Goal: Task Accomplishment & Management: Manage account settings

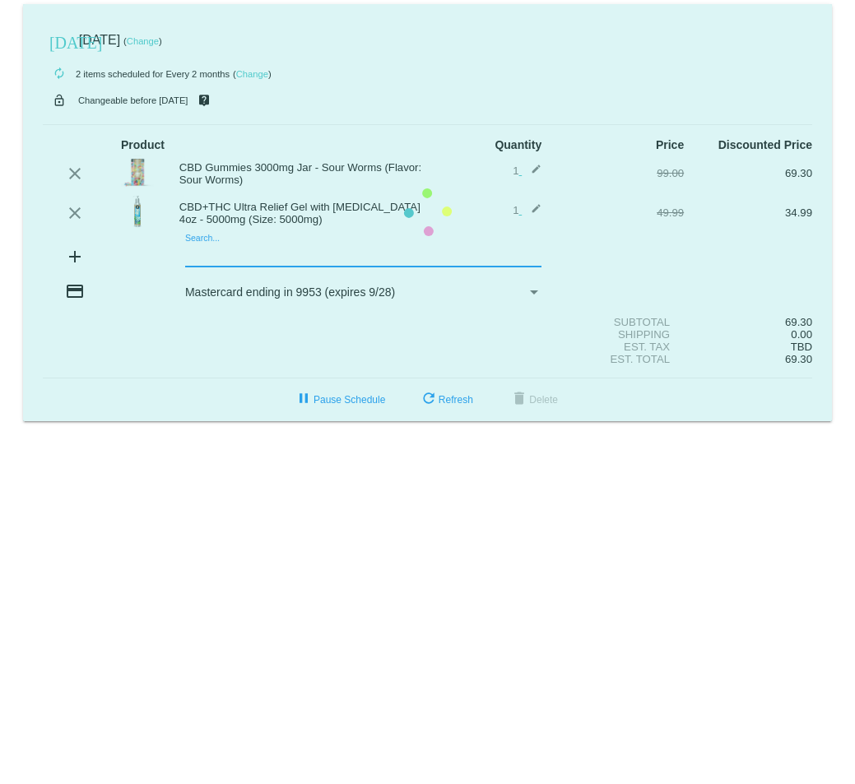
click at [198, 253] on mat-card "[DATE] [DATE] ( Change ) autorenew 2 items scheduled for Every 2 months ( Chang…" at bounding box center [427, 212] width 809 height 417
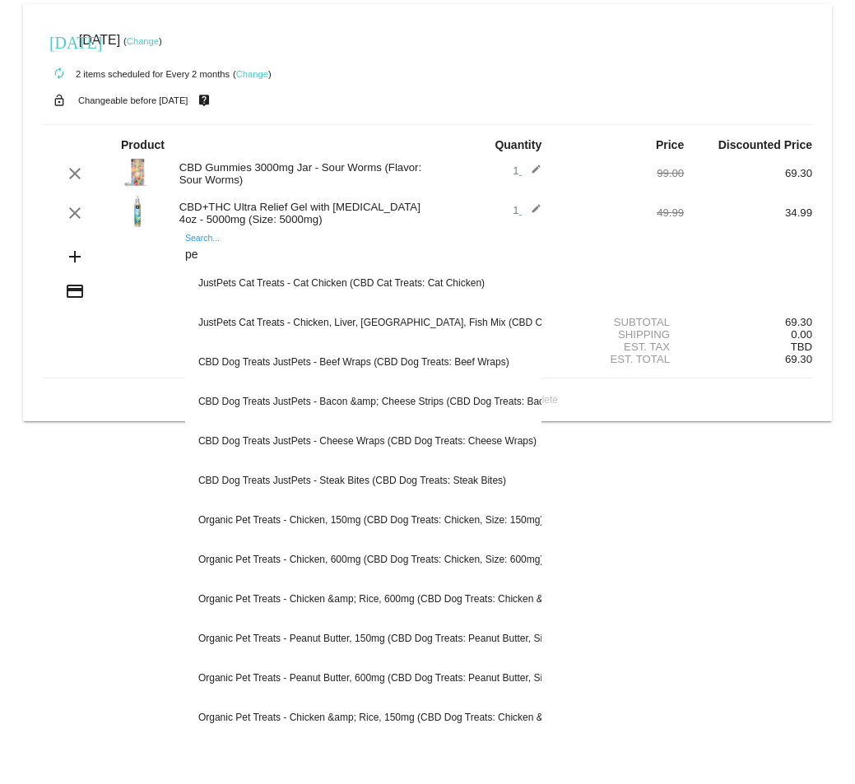
type input "p"
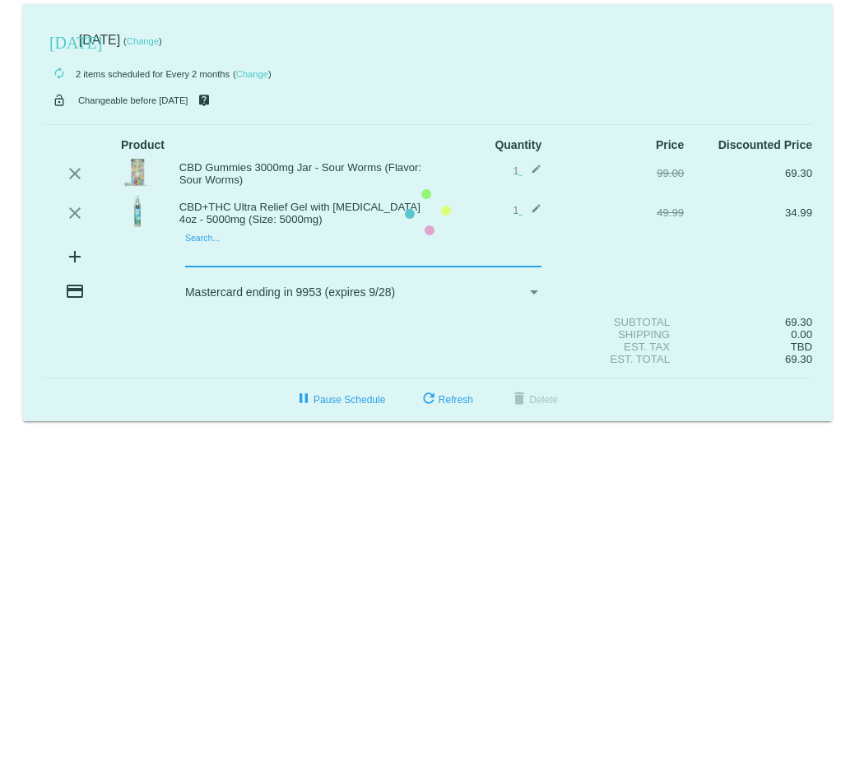
click at [207, 252] on mat-card "[DATE] [DATE] ( Change ) autorenew 2 items scheduled for Every 2 months ( Chang…" at bounding box center [427, 212] width 809 height 417
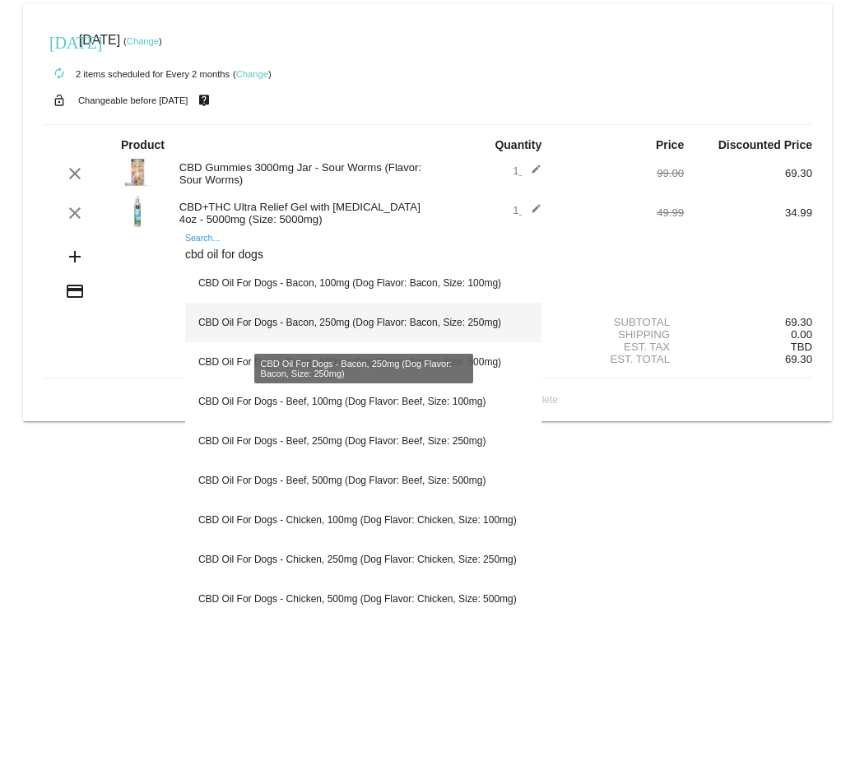
type input "cbd oil for dogs"
click at [239, 319] on div "CBD Oil For Dogs - Bacon, 250mg (Dog Flavor: Bacon, Size: 250mg)" at bounding box center [363, 323] width 356 height 40
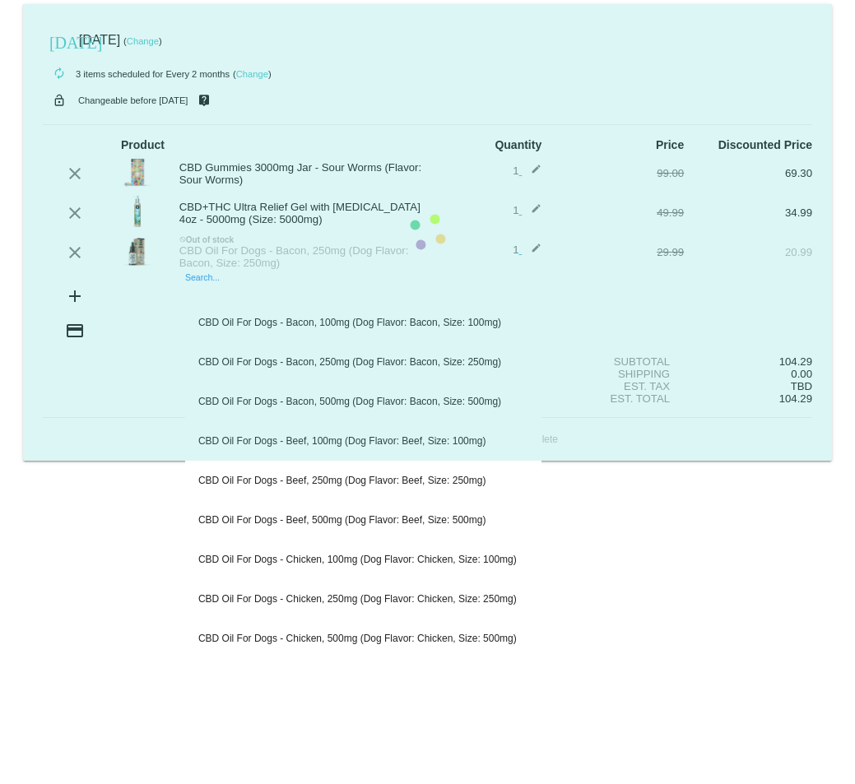
click at [198, 289] on mat-card "[DATE] [DATE] ( Change ) autorenew 3 items scheduled for Every 2 months ( Chang…" at bounding box center [427, 232] width 809 height 457
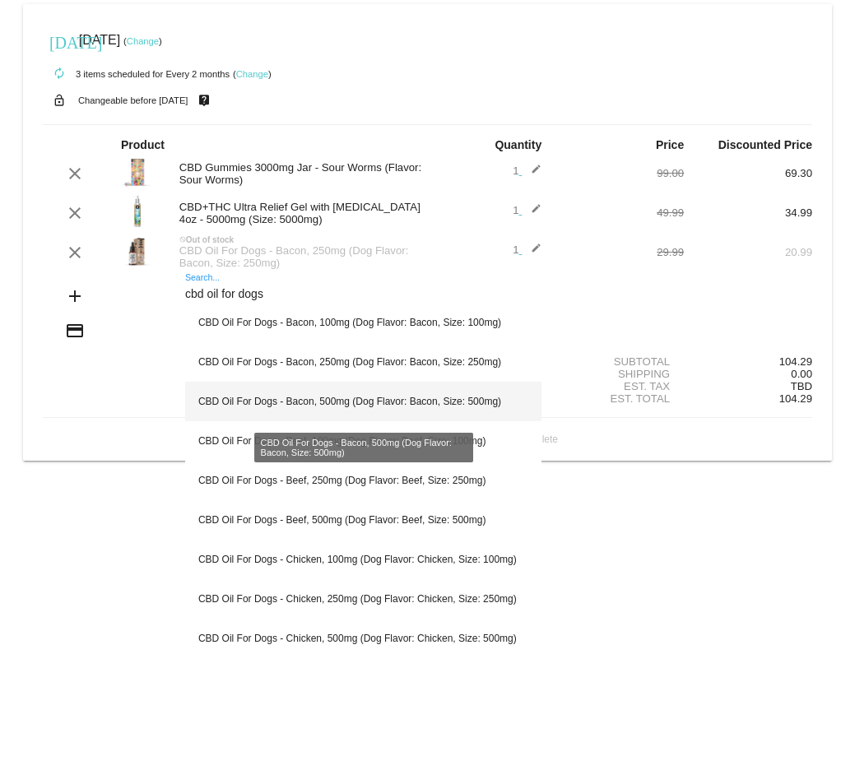
type input "cbd oil for dogs"
click at [330, 400] on div "CBD Oil For Dogs - Bacon, 500mg (Dog Flavor: Bacon, Size: 500mg)" at bounding box center [363, 402] width 356 height 40
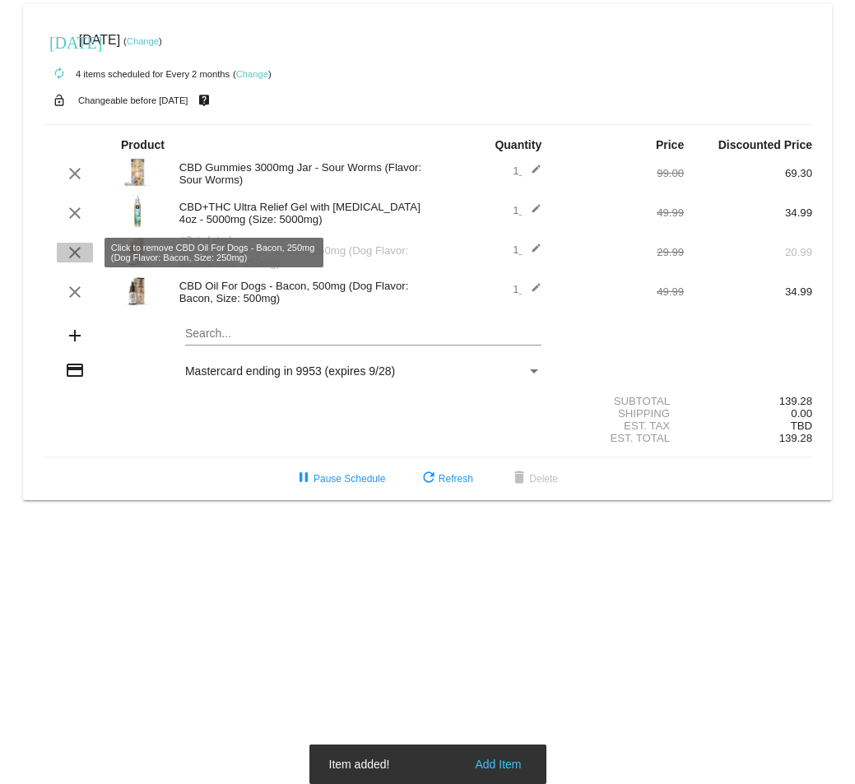
click at [67, 252] on mat-icon "clear" at bounding box center [75, 253] width 20 height 20
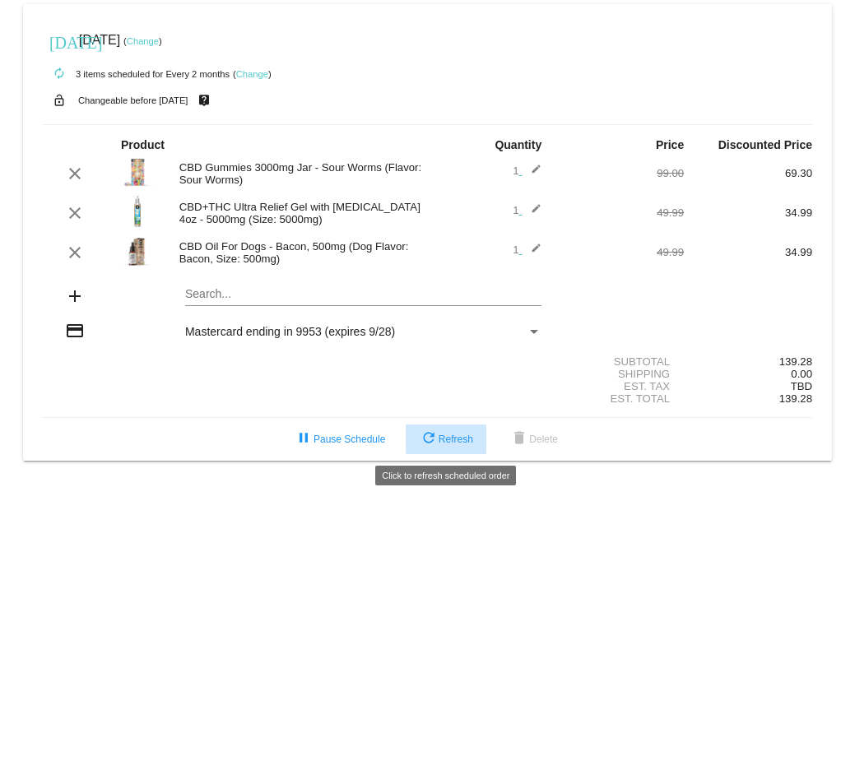
click at [447, 430] on button "refresh Refresh" at bounding box center [446, 440] width 81 height 30
click at [159, 40] on link "Change" at bounding box center [143, 41] width 32 height 10
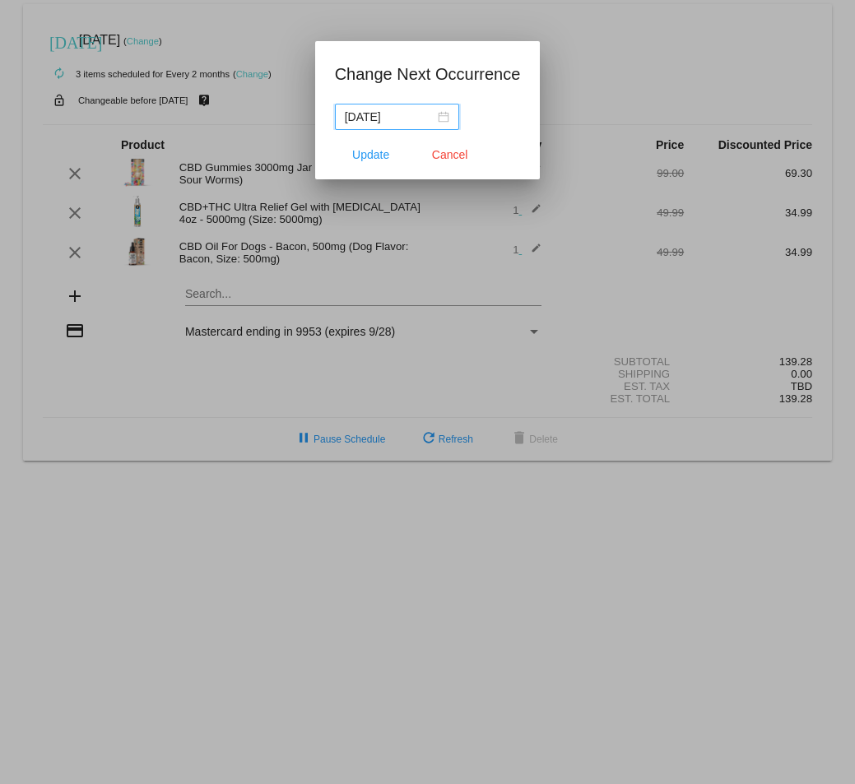
click at [440, 114] on div "[DATE]" at bounding box center [397, 117] width 105 height 18
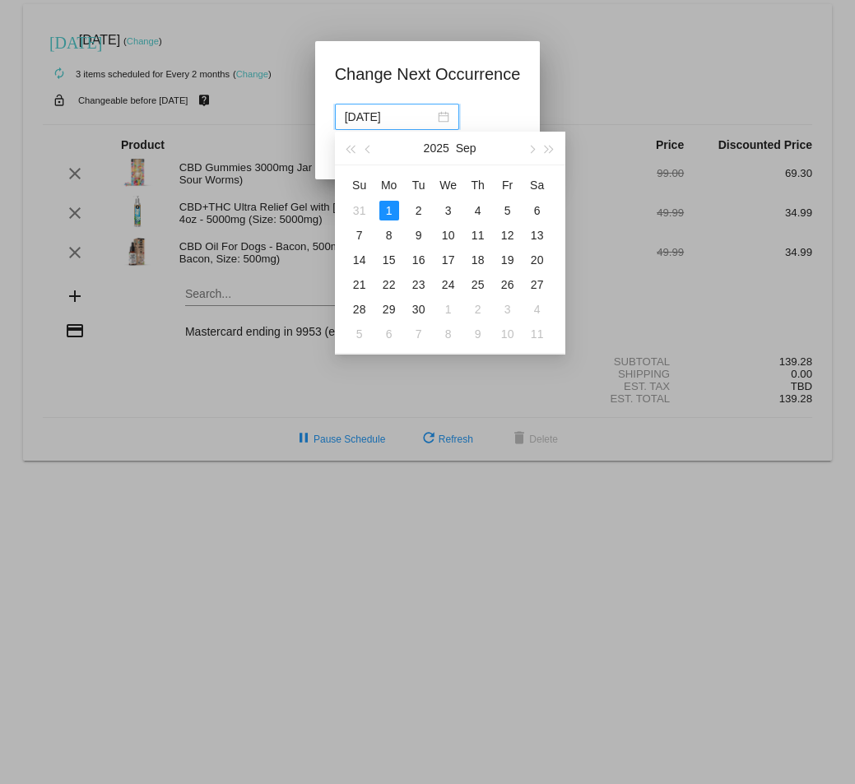
click at [409, 119] on input "[DATE]" at bounding box center [390, 117] width 90 height 18
click at [390, 209] on div "1" at bounding box center [389, 211] width 20 height 20
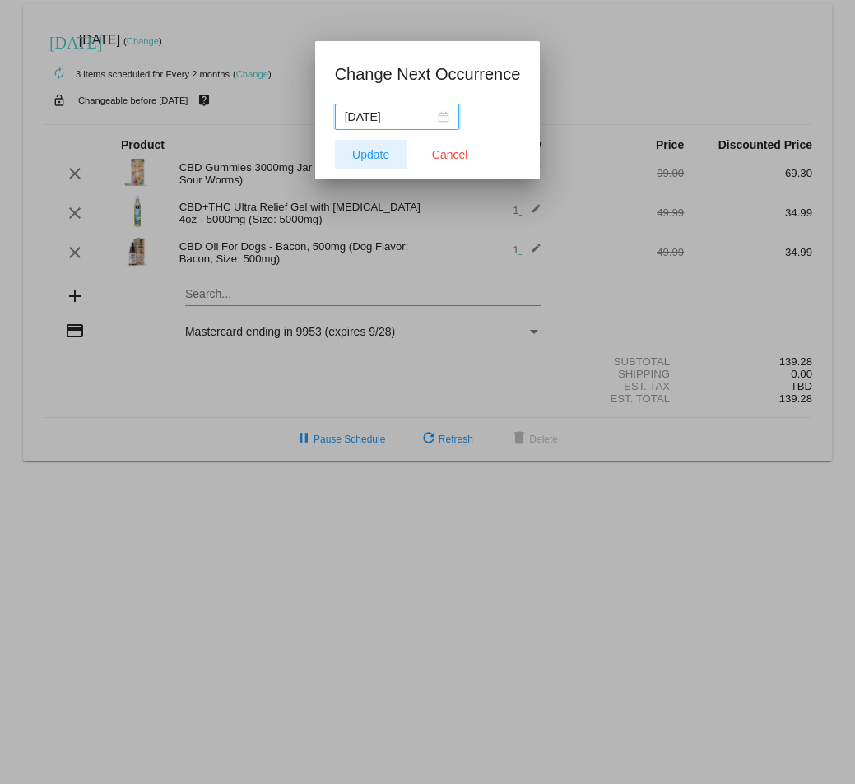
click at [365, 146] on button "Update" at bounding box center [371, 155] width 72 height 30
